Goal: Navigation & Orientation: Find specific page/section

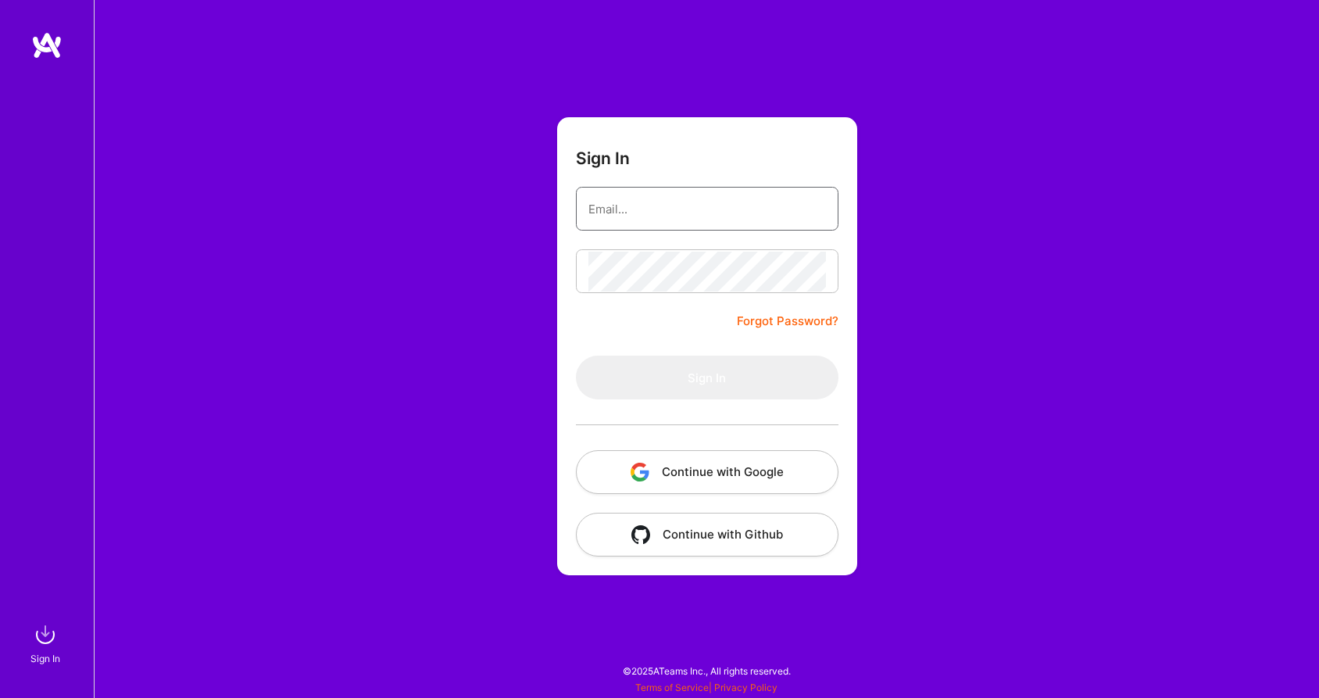
click at [767, 210] on input "email" at bounding box center [707, 209] width 238 height 40
click at [714, 466] on button "Continue with Google" at bounding box center [707, 472] width 263 height 44
